Goal: Transaction & Acquisition: Purchase product/service

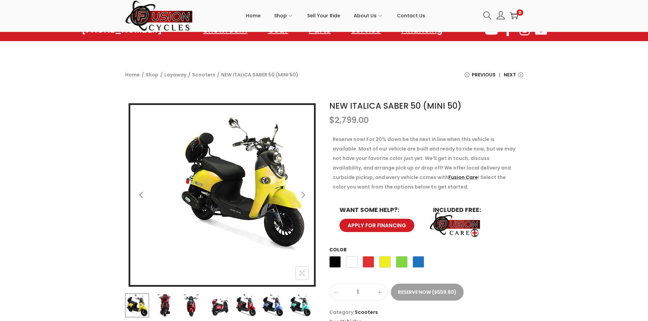
scroll to position [68, 0]
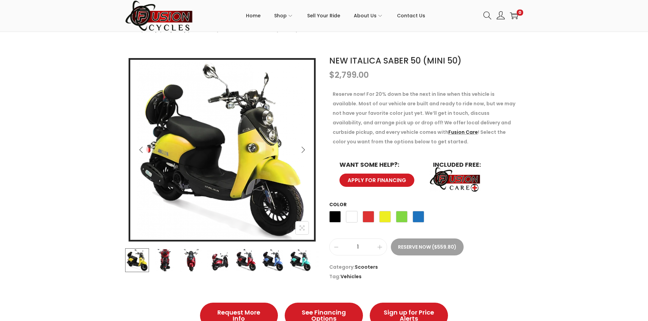
click at [303, 150] on icon "Next" at bounding box center [303, 150] width 7 height 7
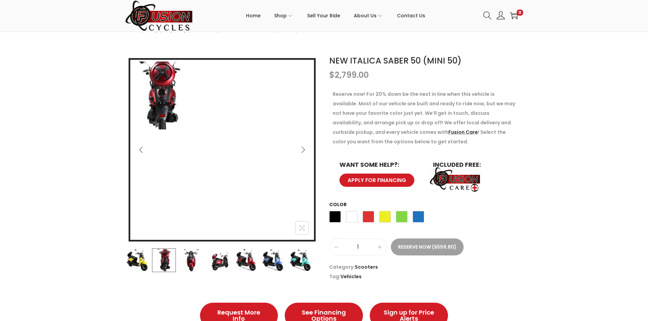
click at [171, 103] on img at bounding box center [159, 95] width 58 height 71
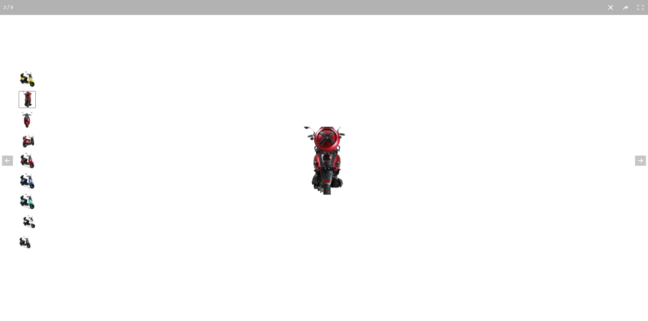
click at [33, 227] on img at bounding box center [27, 222] width 16 height 16
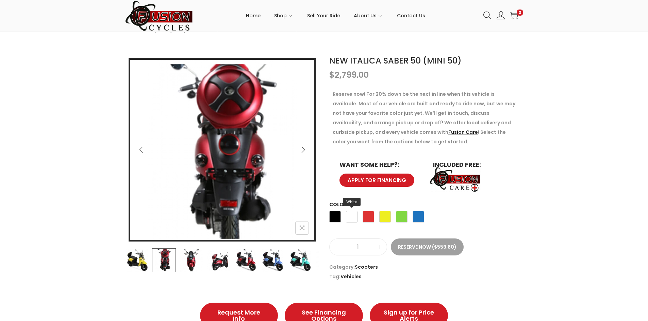
click at [352, 217] on span "White" at bounding box center [352, 217] width 12 height 12
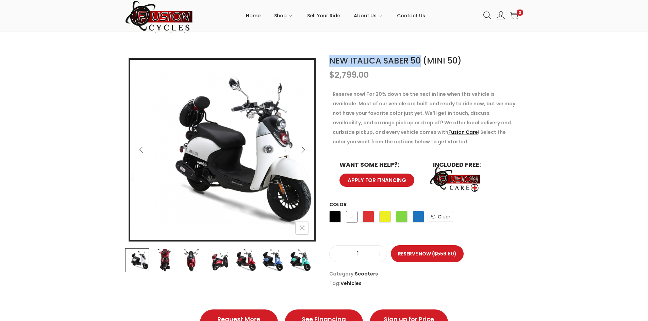
drag, startPoint x: 327, startPoint y: 61, endPoint x: 419, endPoint y: 60, distance: 92.2
click at [419, 60] on div "8 / 9 NEW ITALICA SABER 50 (MINI 50) $ 2,799.00 Reserve now! For 20% down be th…" at bounding box center [324, 172] width 408 height 234
copy link "NEW ITALICA SABER 50"
